Goal: Navigation & Orientation: Find specific page/section

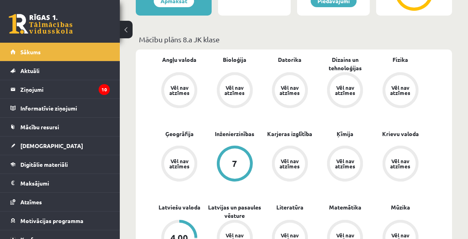
scroll to position [200, 0]
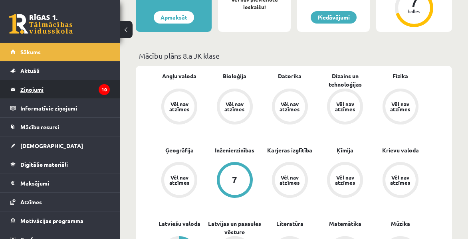
click at [59, 88] on legend "Ziņojumi 10" at bounding box center [65, 89] width 90 height 18
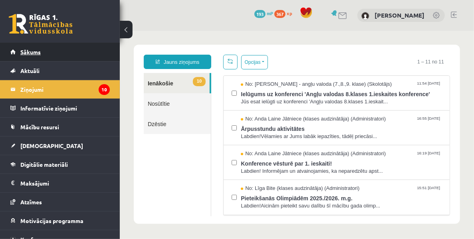
click at [52, 54] on link "Sākums" at bounding box center [60, 52] width 100 height 18
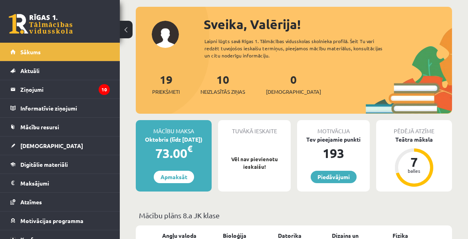
scroll to position [40, 0]
click at [225, 92] on span "Neizlasītās ziņas" at bounding box center [223, 92] width 45 height 8
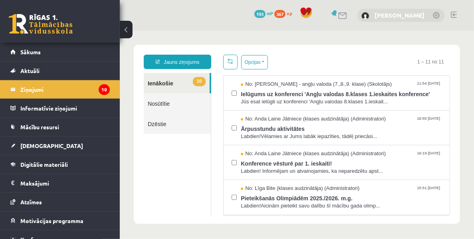
click at [398, 16] on link "[PERSON_NAME]" at bounding box center [400, 15] width 50 height 8
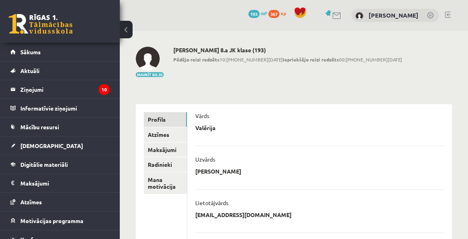
click at [269, 12] on span "367" at bounding box center [274, 14] width 11 height 8
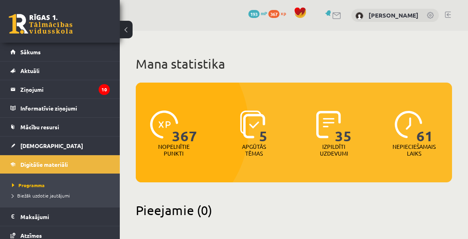
click at [249, 14] on span "193" at bounding box center [254, 14] width 11 height 8
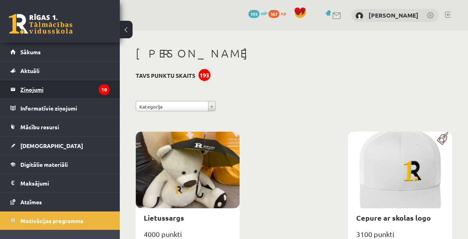
click at [44, 88] on legend "Ziņojumi 10" at bounding box center [65, 89] width 90 height 18
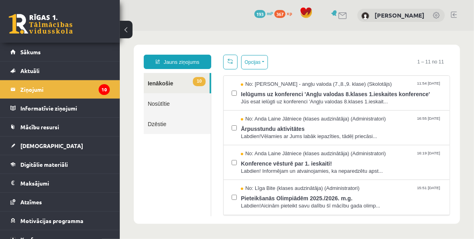
click at [339, 16] on link at bounding box center [344, 15] width 10 height 7
click at [33, 203] on span "Atzīmes" at bounding box center [31, 202] width 22 height 7
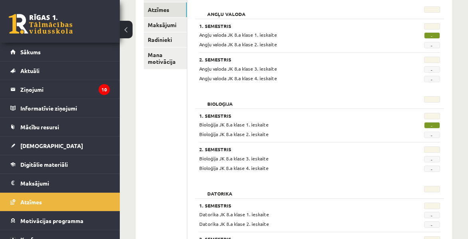
scroll to position [85, 0]
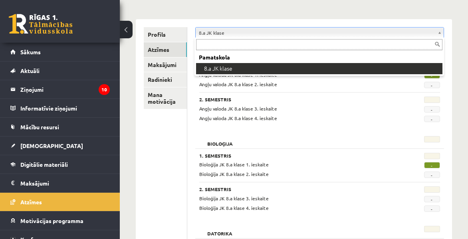
drag, startPoint x: 369, startPoint y: 70, endPoint x: 372, endPoint y: 74, distance: 5.0
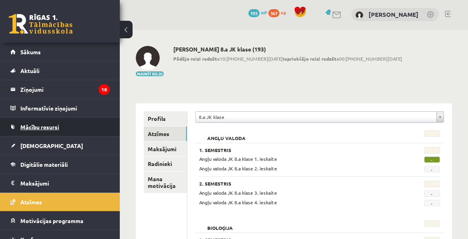
scroll to position [0, 0]
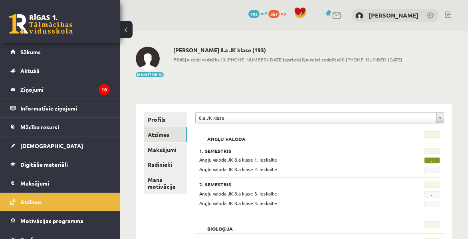
click at [448, 14] on link at bounding box center [448, 15] width 6 height 6
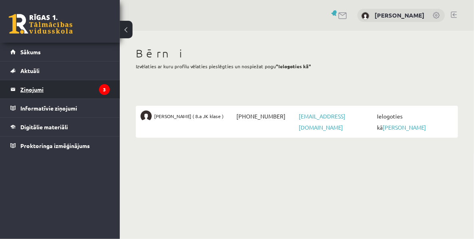
click at [32, 88] on legend "Ziņojumi 3" at bounding box center [65, 89] width 90 height 18
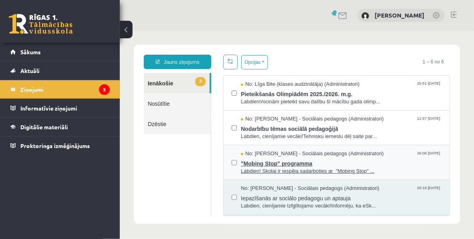
click at [271, 164] on span ""Mobing Stop" programma" at bounding box center [341, 162] width 201 height 10
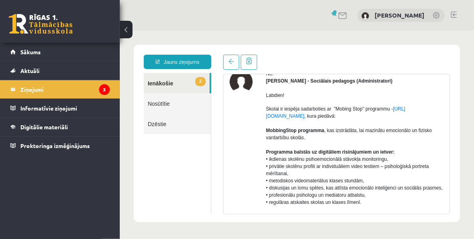
scroll to position [80, 0]
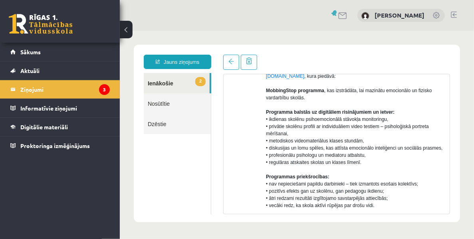
click at [171, 84] on link "2 Ienākošie" at bounding box center [176, 83] width 66 height 20
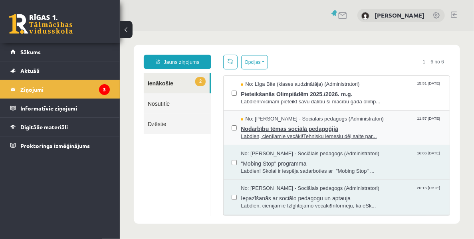
scroll to position [0, 0]
click at [280, 128] on span "Nodarbību tēmas sociālā pedagoģijā" at bounding box center [341, 128] width 201 height 10
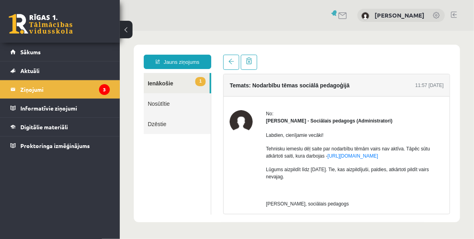
click at [168, 84] on link "1 Ienākošie" at bounding box center [176, 83] width 66 height 20
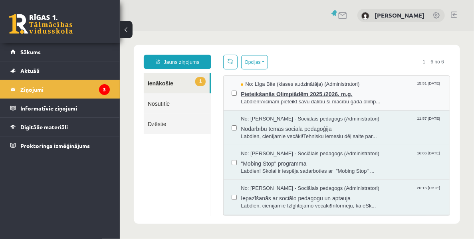
click at [285, 100] on span "Labdien!Aicinām pieteikt savu dalību šī mācību gada olimp..." at bounding box center [341, 102] width 201 height 8
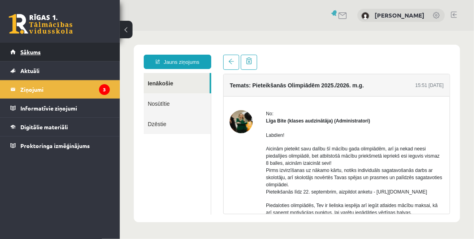
click at [35, 53] on span "Sākums" at bounding box center [30, 51] width 20 height 7
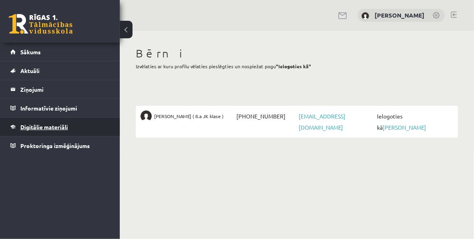
click at [48, 127] on span "Digitālie materiāli" at bounding box center [44, 127] width 48 height 7
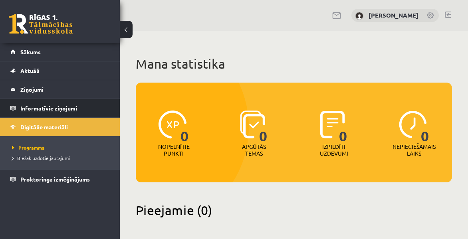
click at [58, 107] on legend "Informatīvie ziņojumi 0" at bounding box center [65, 108] width 90 height 18
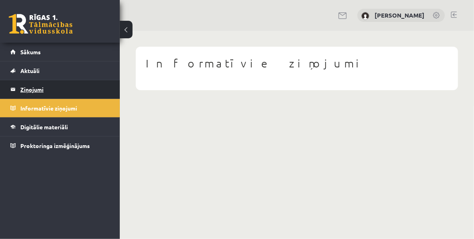
click at [38, 92] on legend "Ziņojumi 0" at bounding box center [65, 89] width 90 height 18
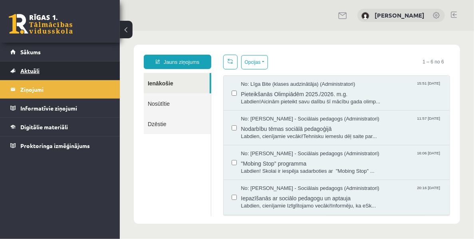
click at [37, 72] on span "Aktuāli" at bounding box center [29, 70] width 19 height 7
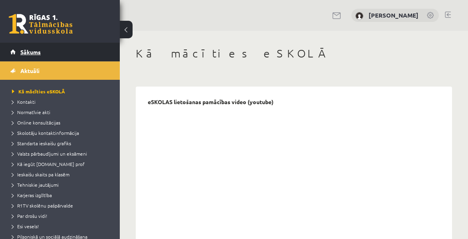
click at [28, 54] on span "Sākums" at bounding box center [30, 51] width 20 height 7
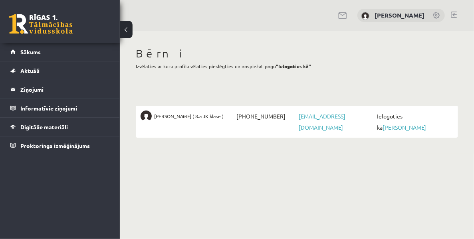
click at [457, 16] on link at bounding box center [454, 15] width 6 height 6
